Goal: Information Seeking & Learning: Understand process/instructions

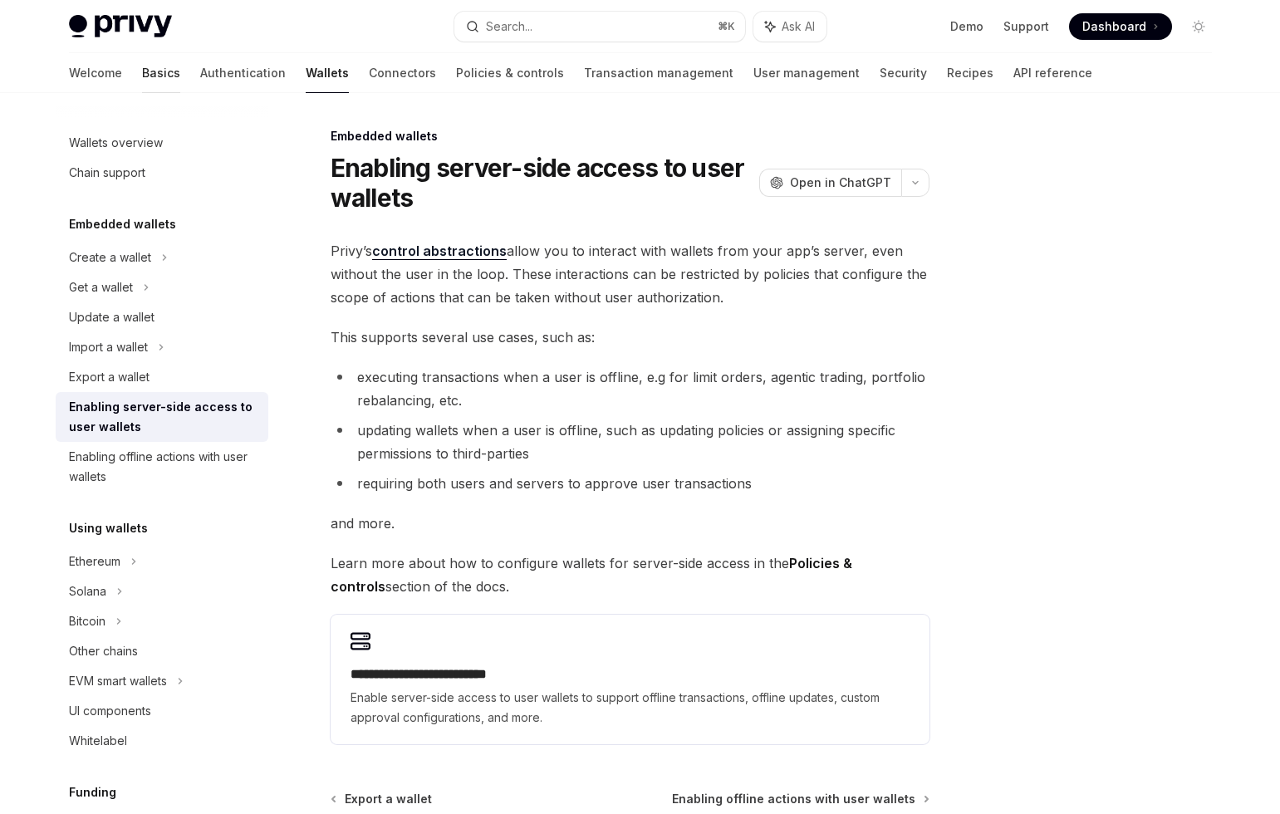
click at [142, 76] on link "Basics" at bounding box center [161, 73] width 38 height 40
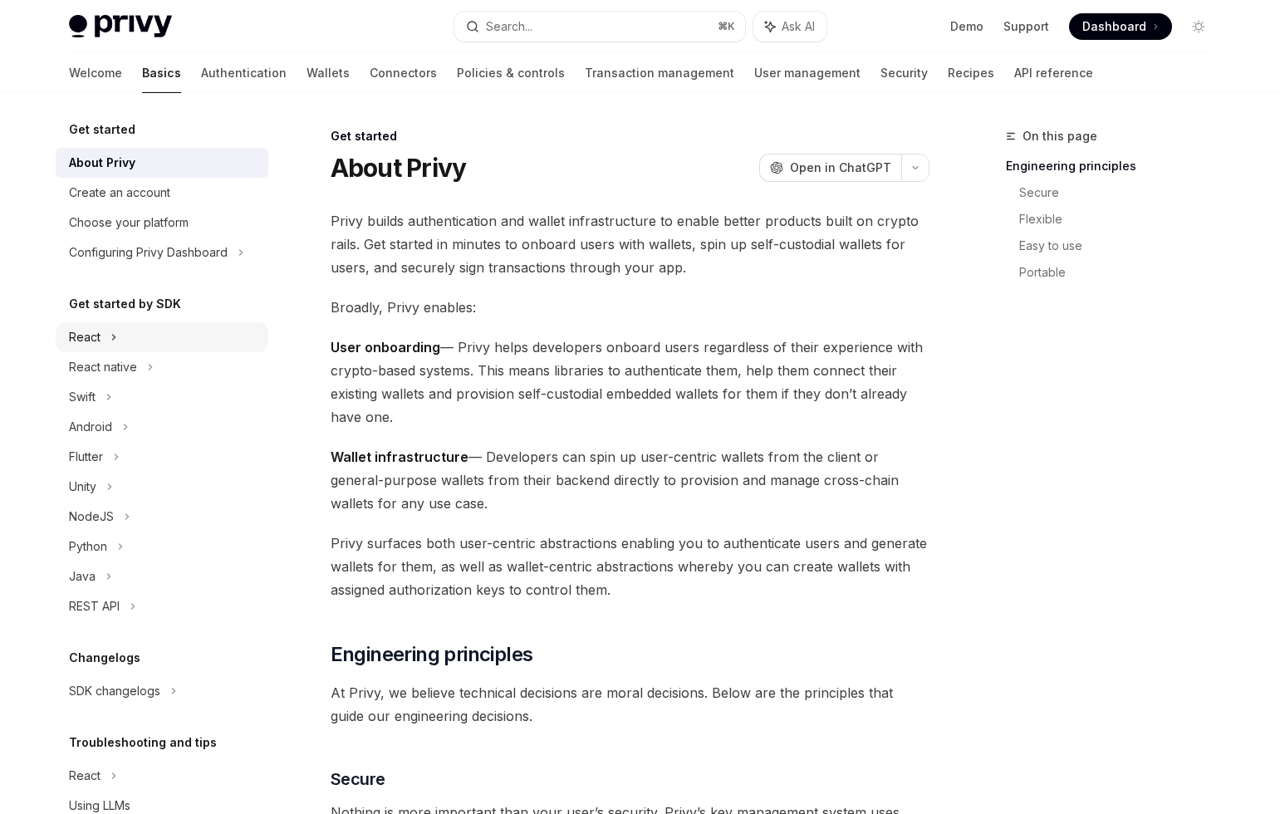
click at [100, 332] on div "React" at bounding box center [162, 337] width 213 height 30
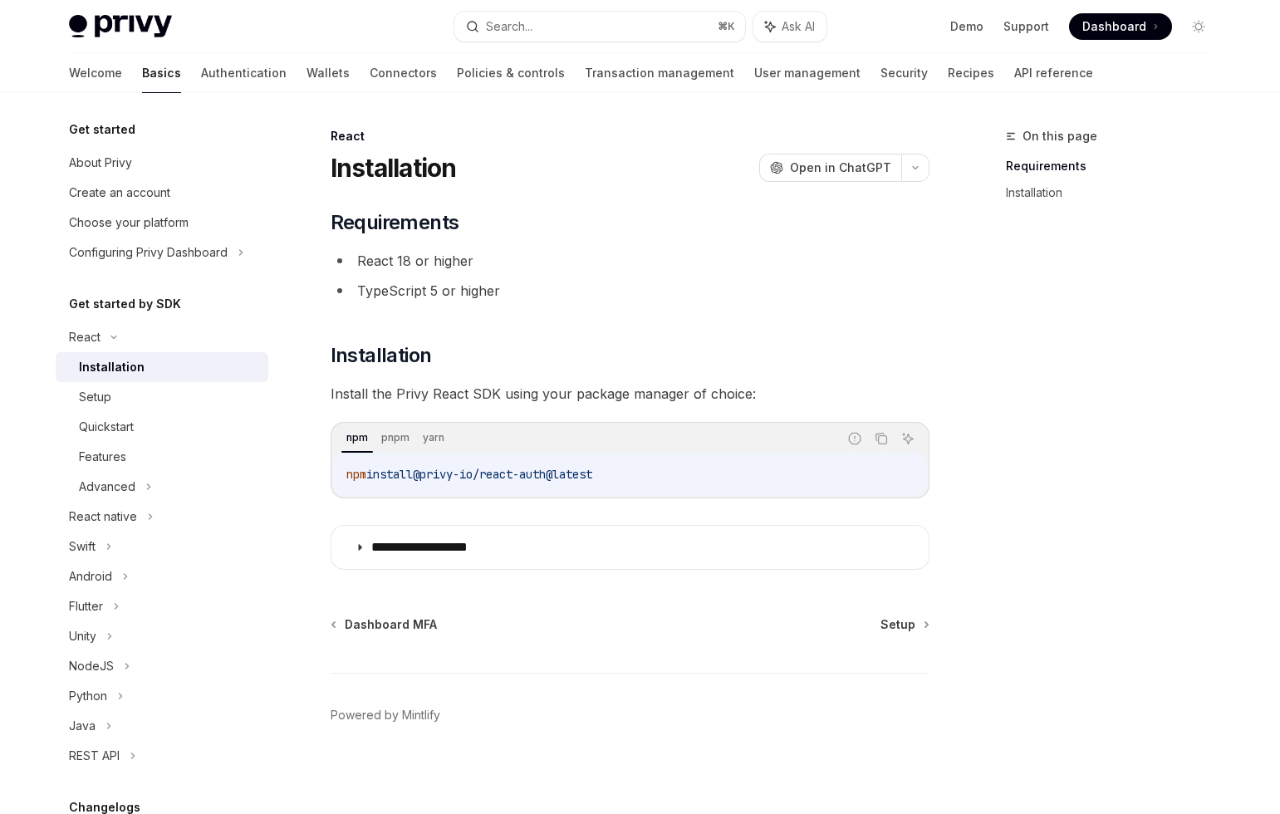
scroll to position [2, 0]
click at [111, 391] on div "Setup" at bounding box center [168, 397] width 179 height 20
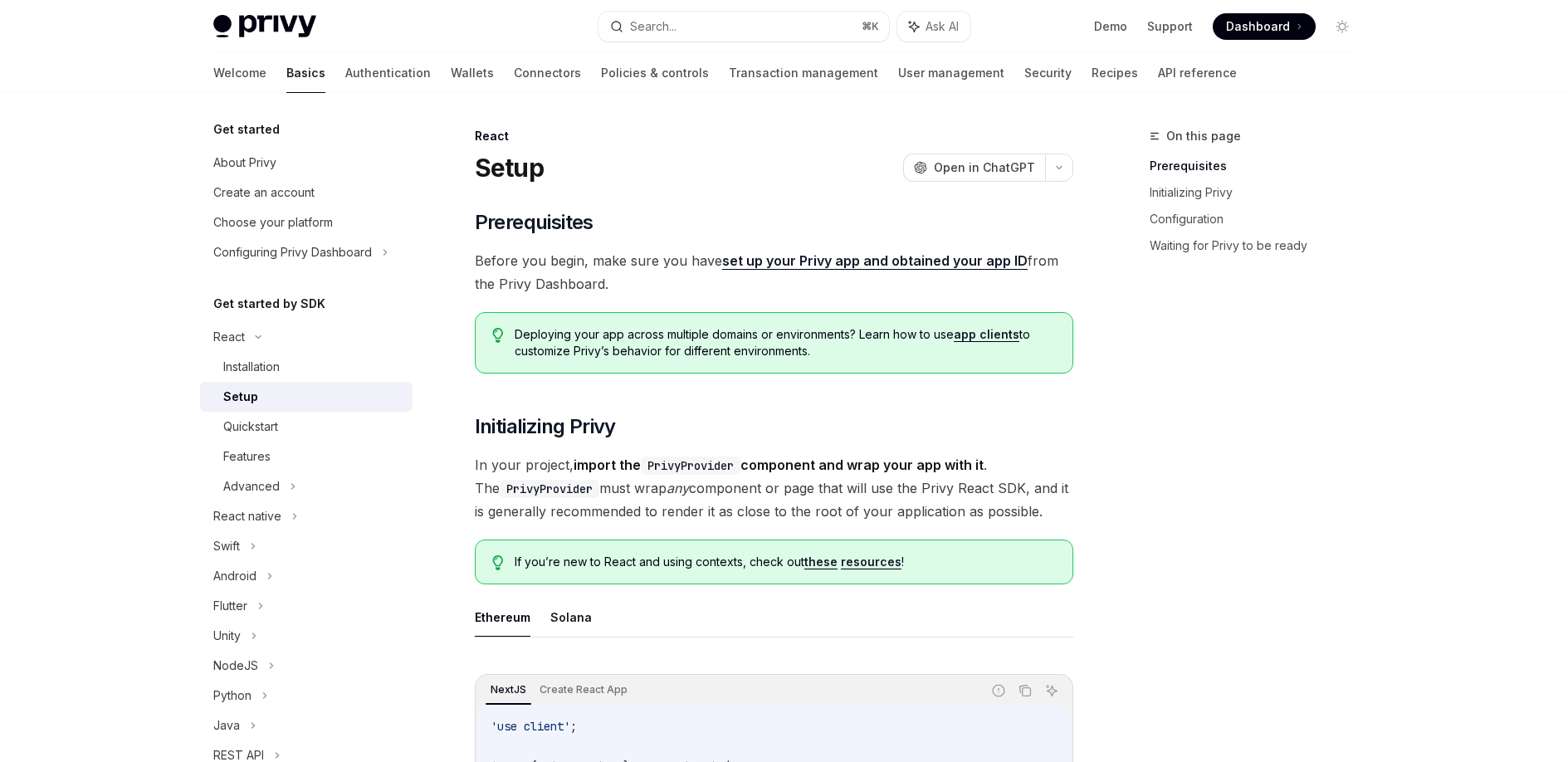
type textarea "*"
